Goal: Transaction & Acquisition: Purchase product/service

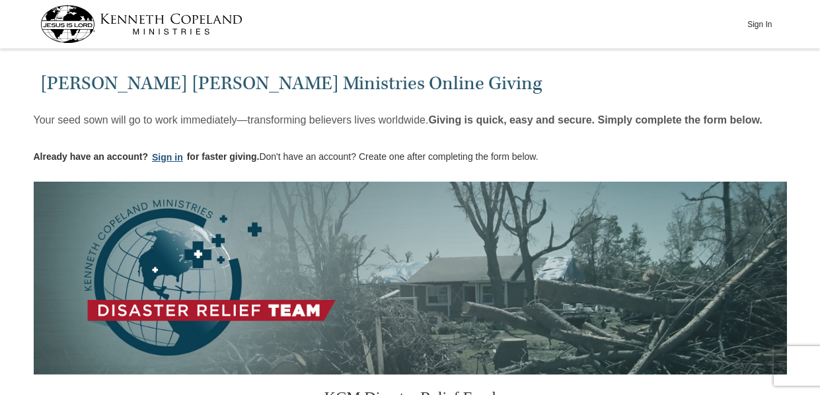
click at [164, 155] on button "Sign in" at bounding box center [167, 157] width 39 height 15
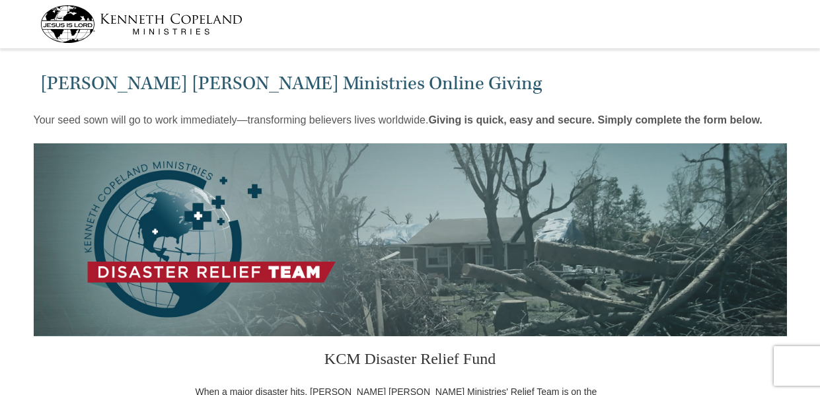
select select "NY"
click at [785, 105] on div "[PERSON_NAME] [PERSON_NAME] Ministries Online Giving" at bounding box center [410, 80] width 753 height 54
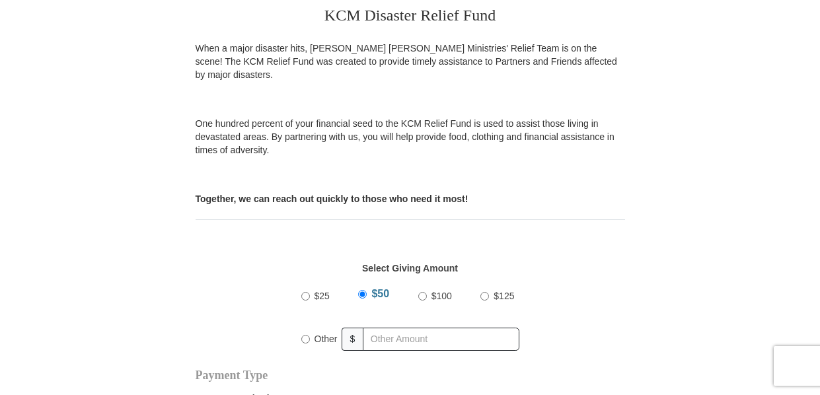
scroll to position [370, 0]
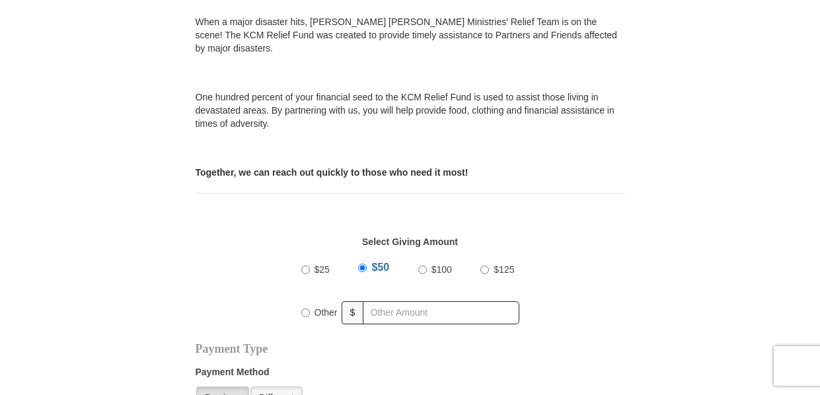
click at [421, 266] on input "$100" at bounding box center [422, 270] width 9 height 9
radio input "true"
click at [480, 266] on input "$125" at bounding box center [484, 270] width 9 height 9
radio input "true"
click at [301, 308] on input "Other" at bounding box center [305, 312] width 9 height 9
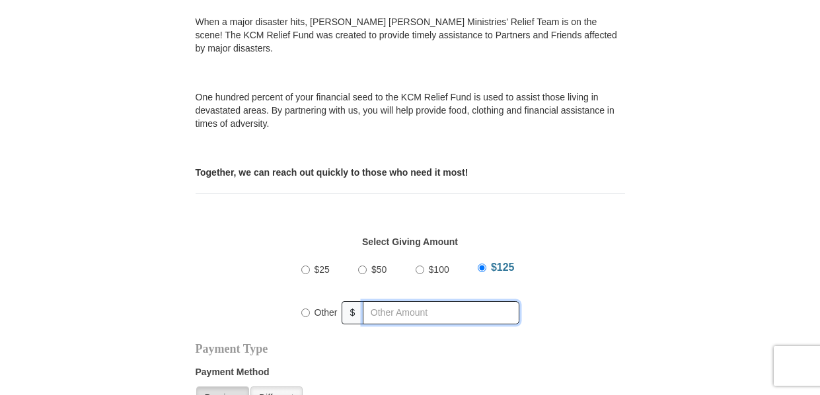
radio input "true"
click at [421, 266] on input "$100" at bounding box center [421, 270] width 9 height 9
radio input "true"
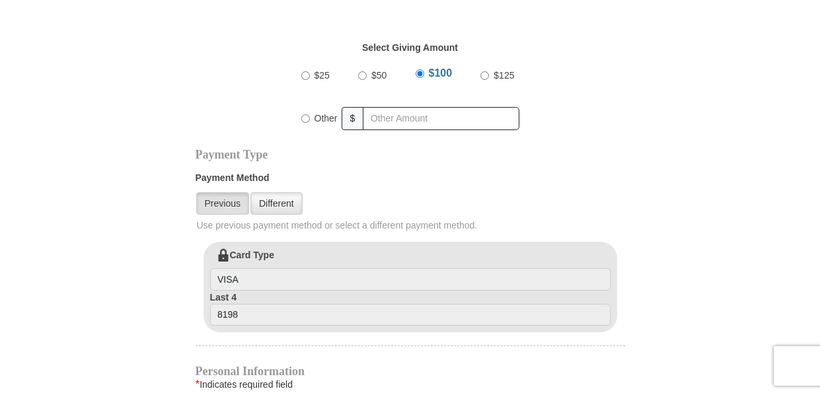
scroll to position [577, 0]
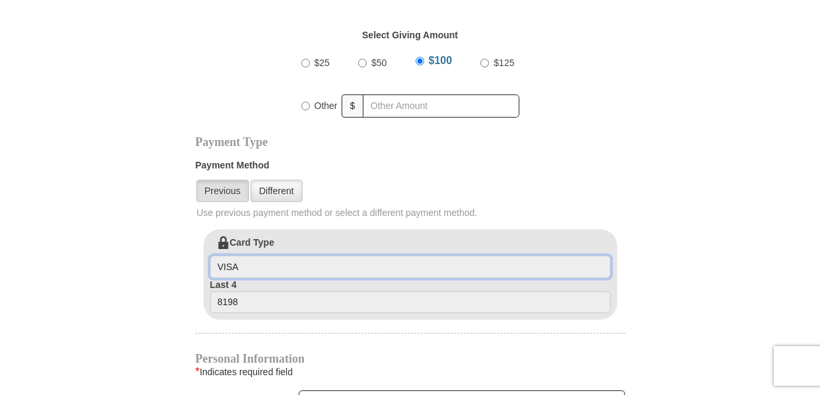
click at [316, 256] on input "VISA" at bounding box center [410, 267] width 400 height 22
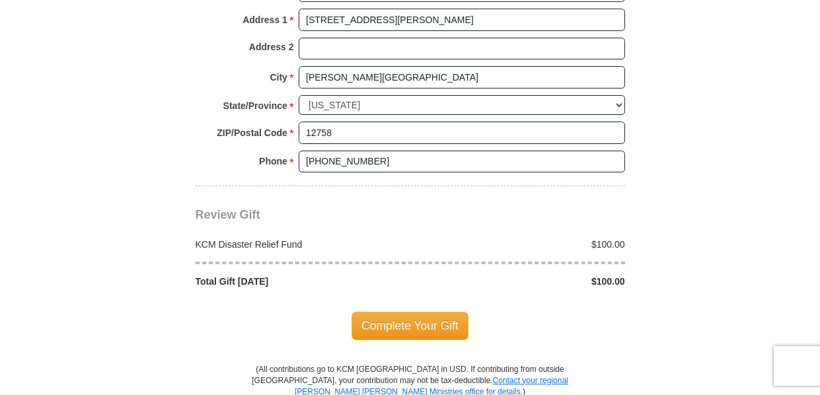
scroll to position [1102, 0]
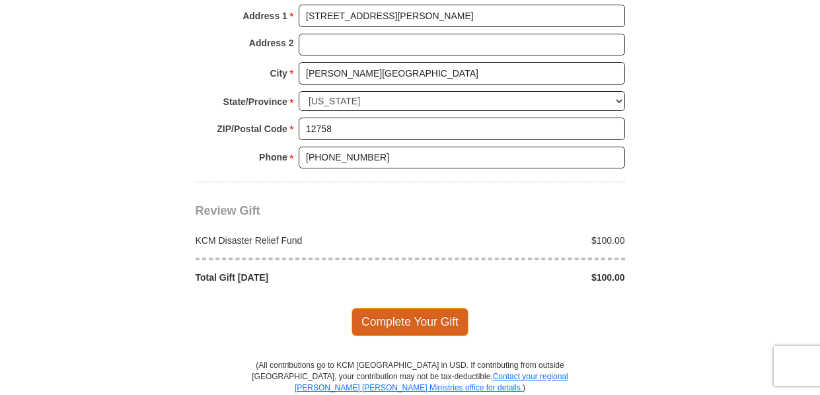
click at [421, 308] on span "Complete Your Gift" at bounding box center [409, 322] width 117 height 28
